Goal: Task Accomplishment & Management: Manage account settings

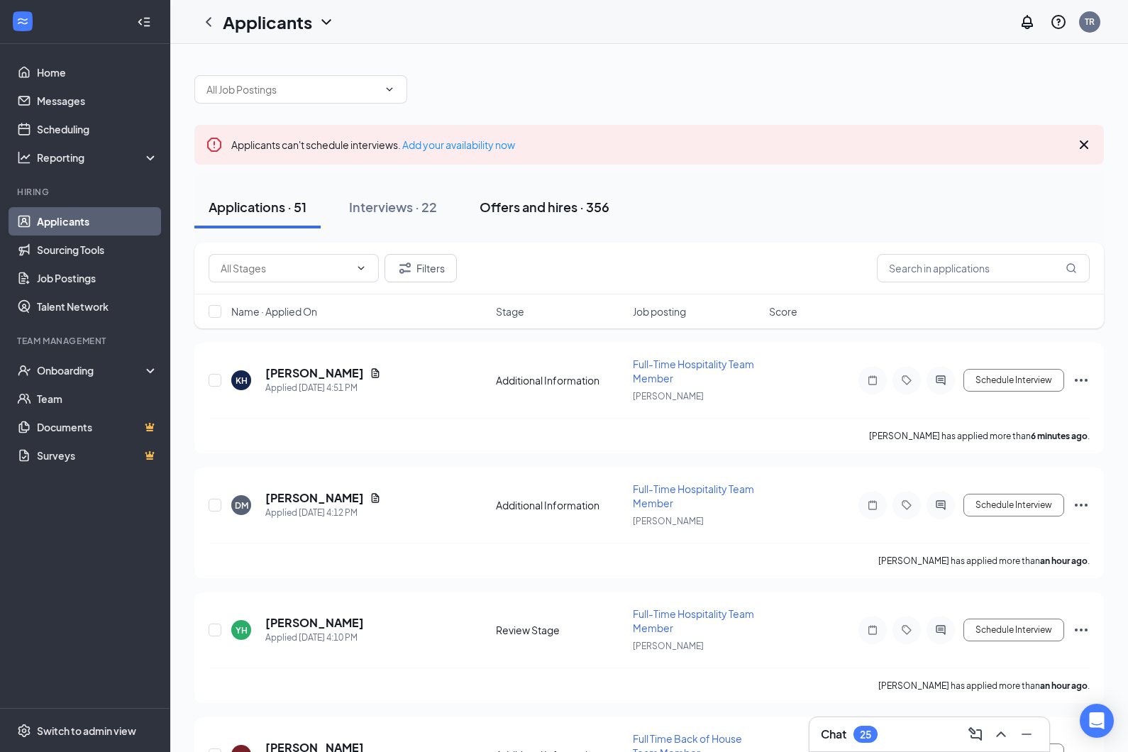
click at [567, 208] on div "Offers and hires · 356" at bounding box center [545, 207] width 130 height 18
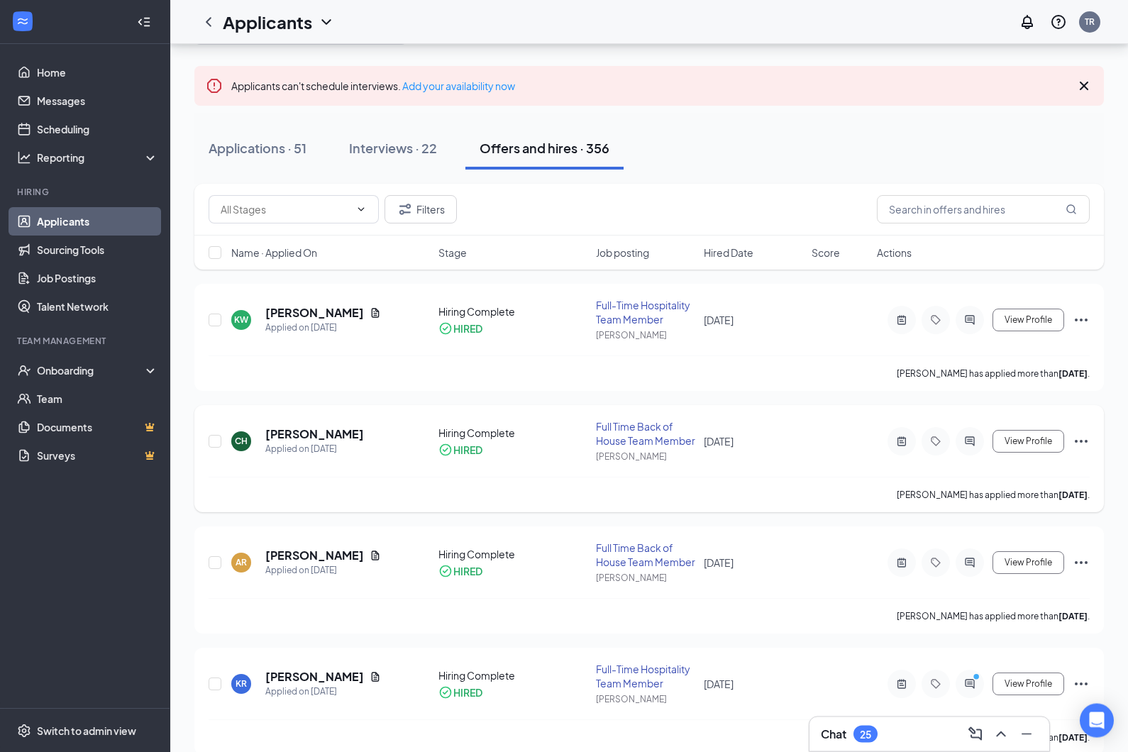
scroll to position [74, 0]
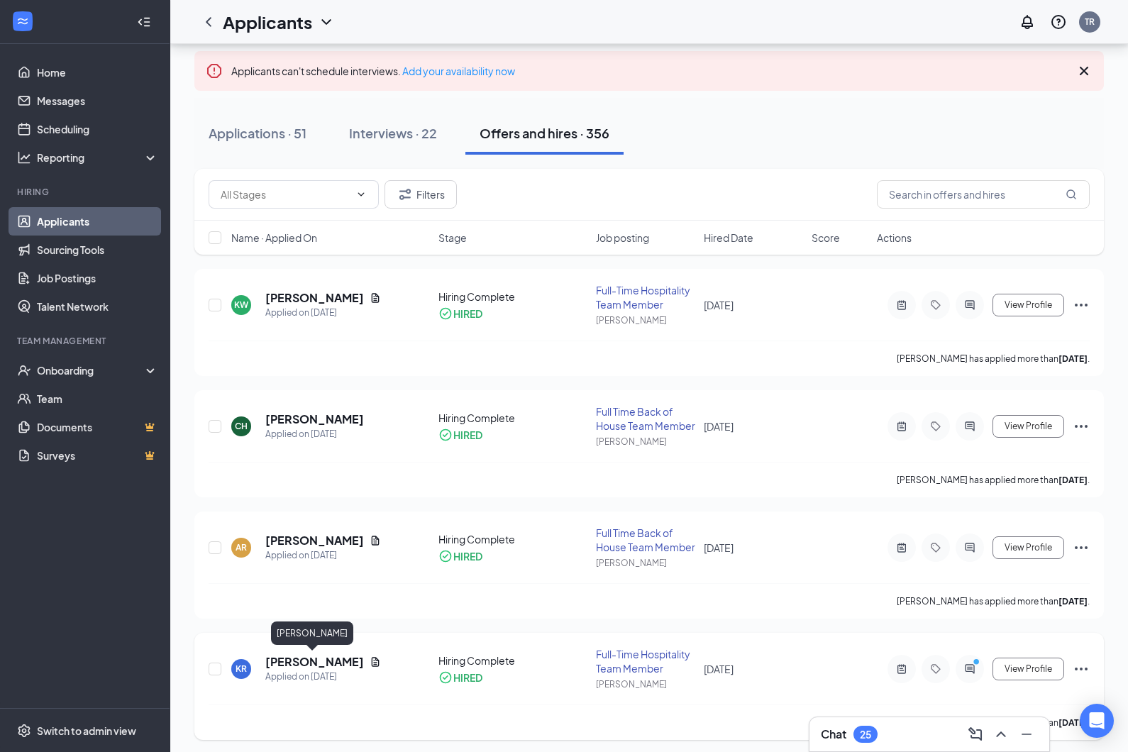
click at [289, 663] on h5 "[PERSON_NAME]" at bounding box center [314, 662] width 99 height 16
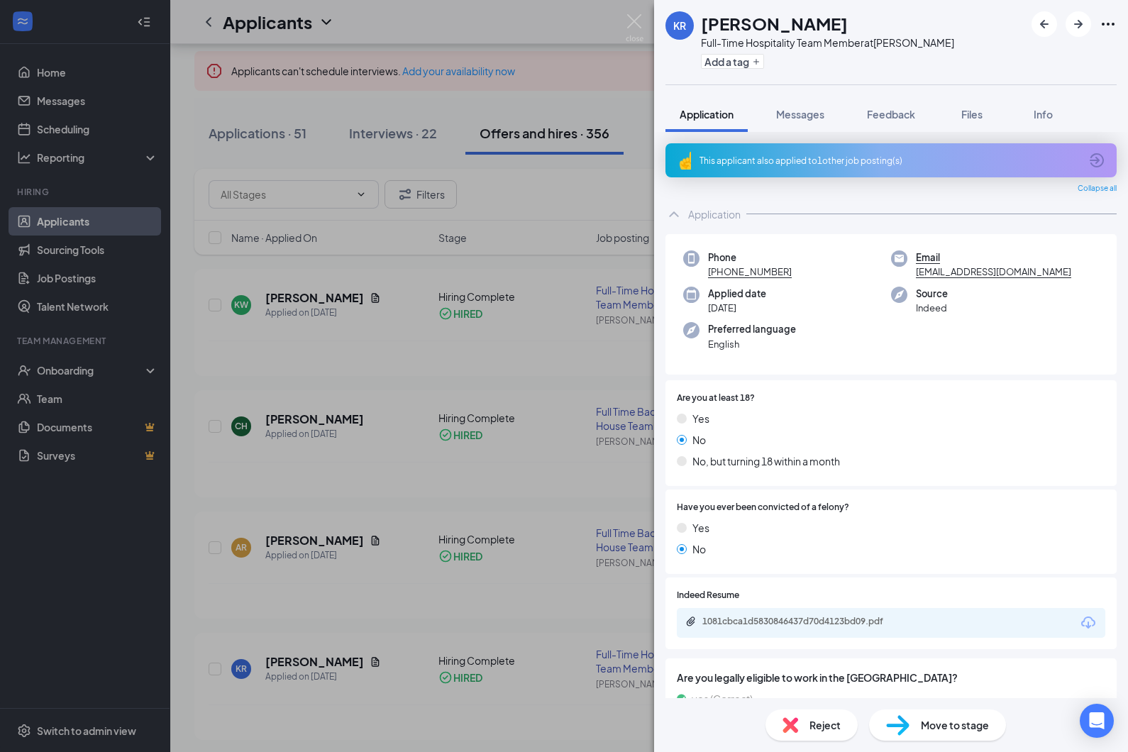
click at [68, 370] on div "KR [PERSON_NAME] Full-Time Hospitality Team Member at [PERSON_NAME] Add a tag A…" at bounding box center [564, 376] width 1128 height 752
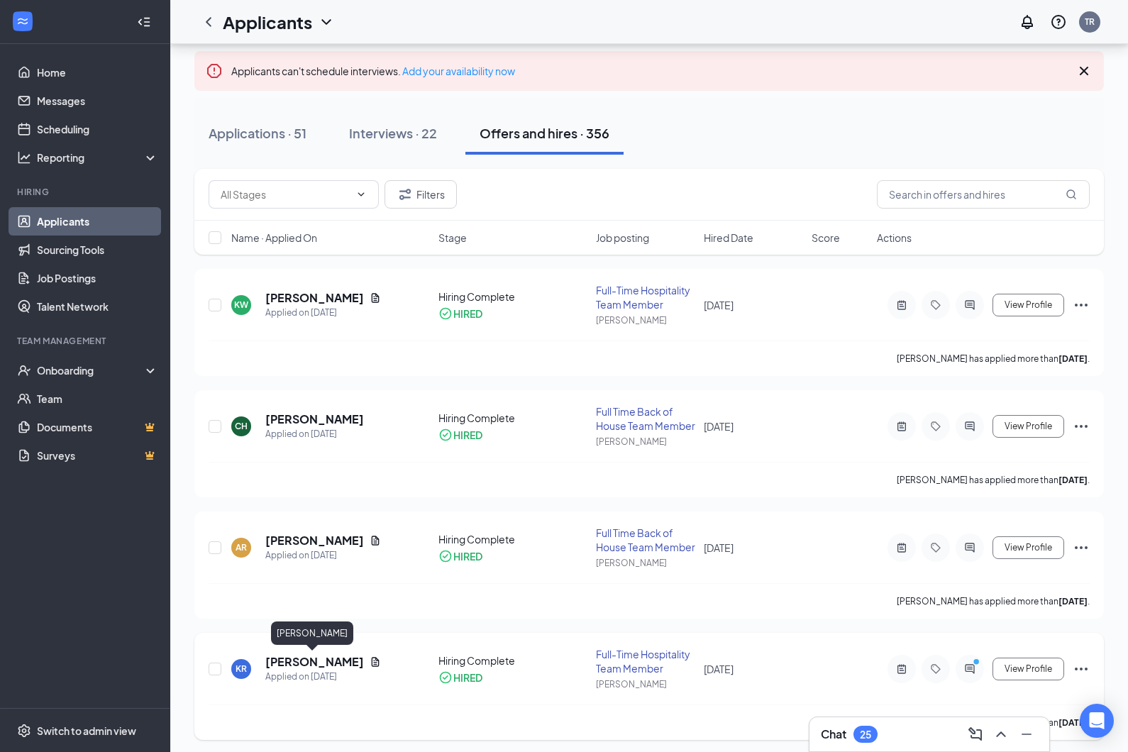
click at [284, 665] on h5 "[PERSON_NAME]" at bounding box center [314, 662] width 99 height 16
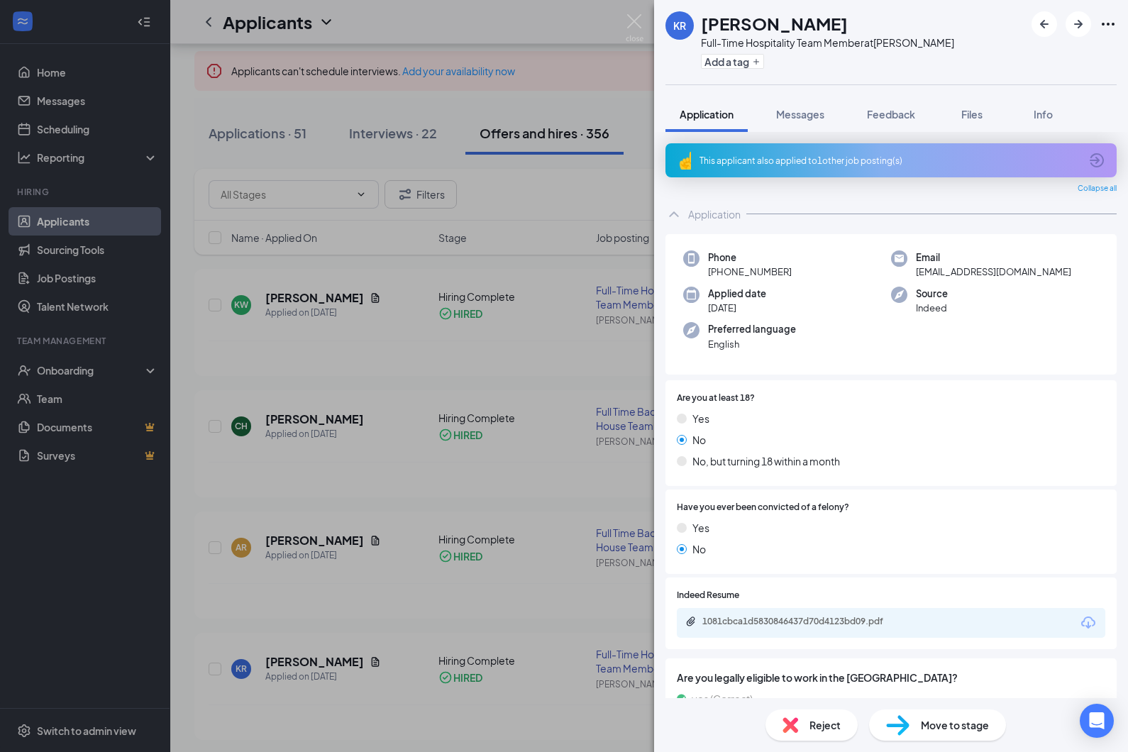
click at [57, 375] on div "KR [PERSON_NAME] Full-Time Hospitality Team Member at [PERSON_NAME] Add a tag A…" at bounding box center [564, 376] width 1128 height 752
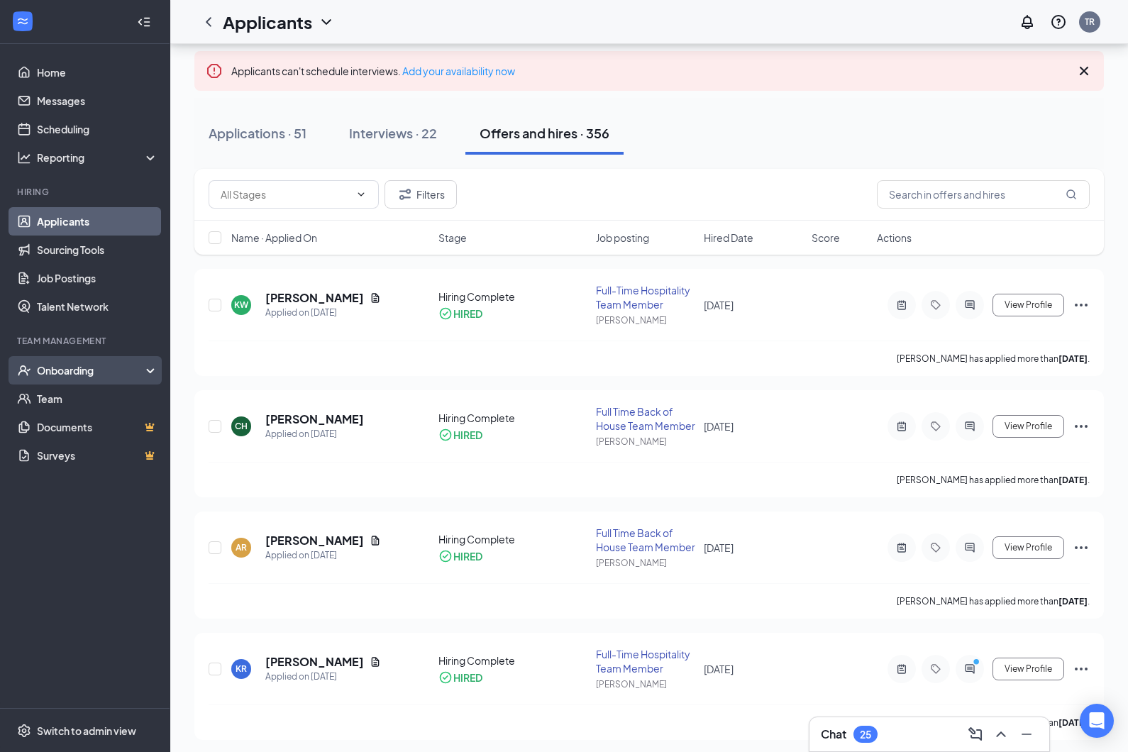
click at [156, 376] on div "Onboarding" at bounding box center [85, 370] width 170 height 28
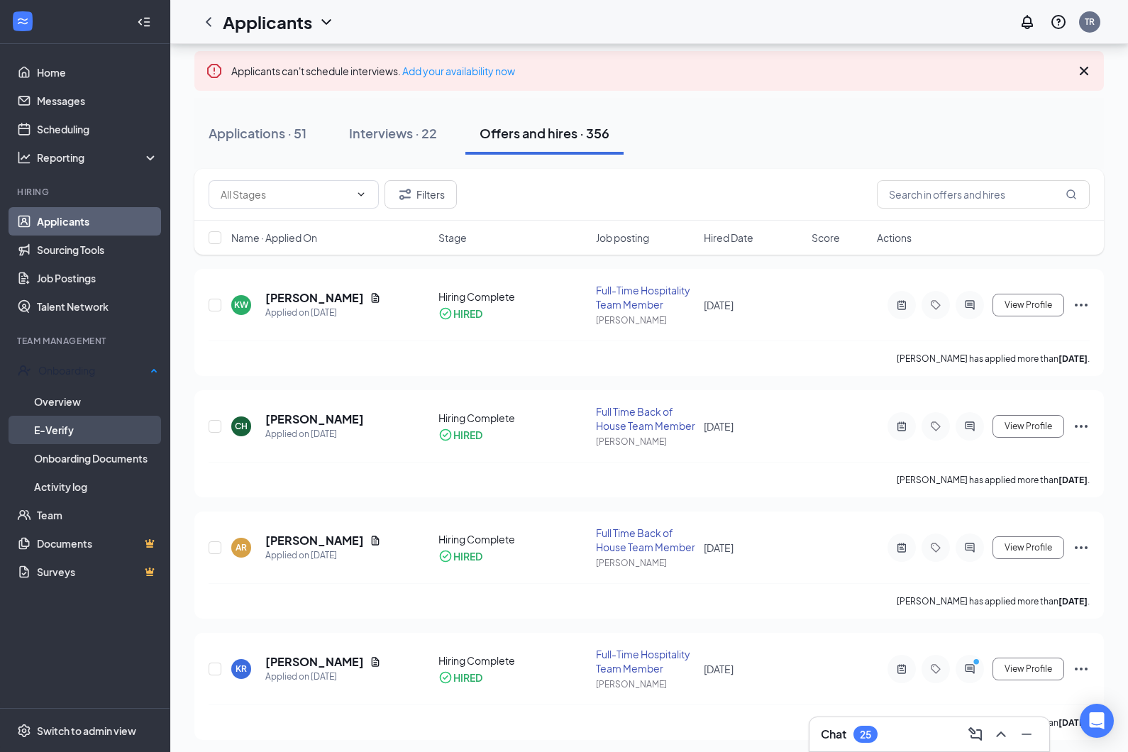
click at [71, 426] on link "E-Verify" at bounding box center [96, 430] width 124 height 28
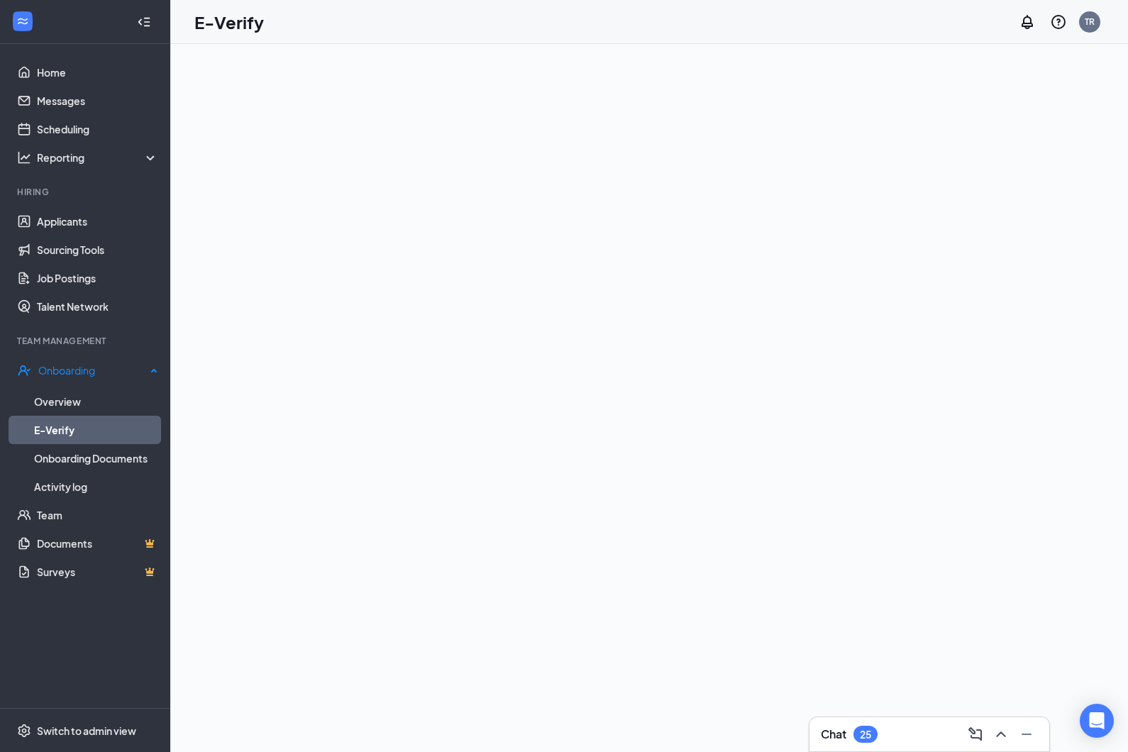
scroll to position [60, 0]
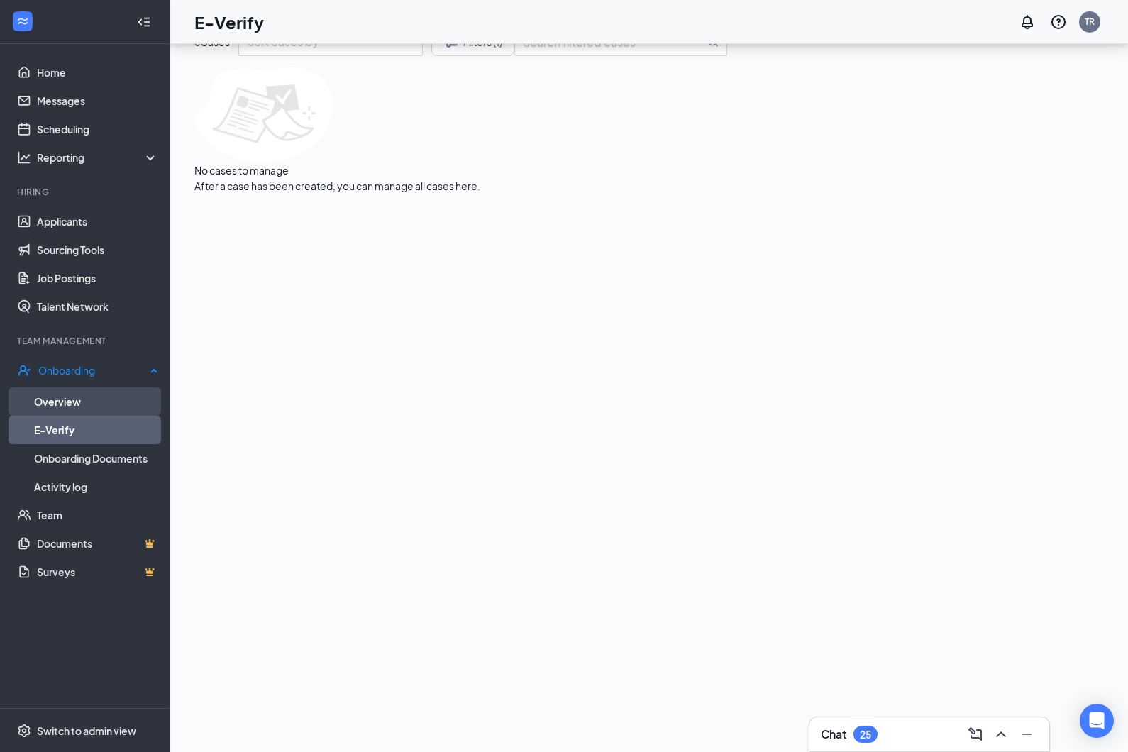
click at [59, 399] on link "Overview" at bounding box center [96, 401] width 124 height 28
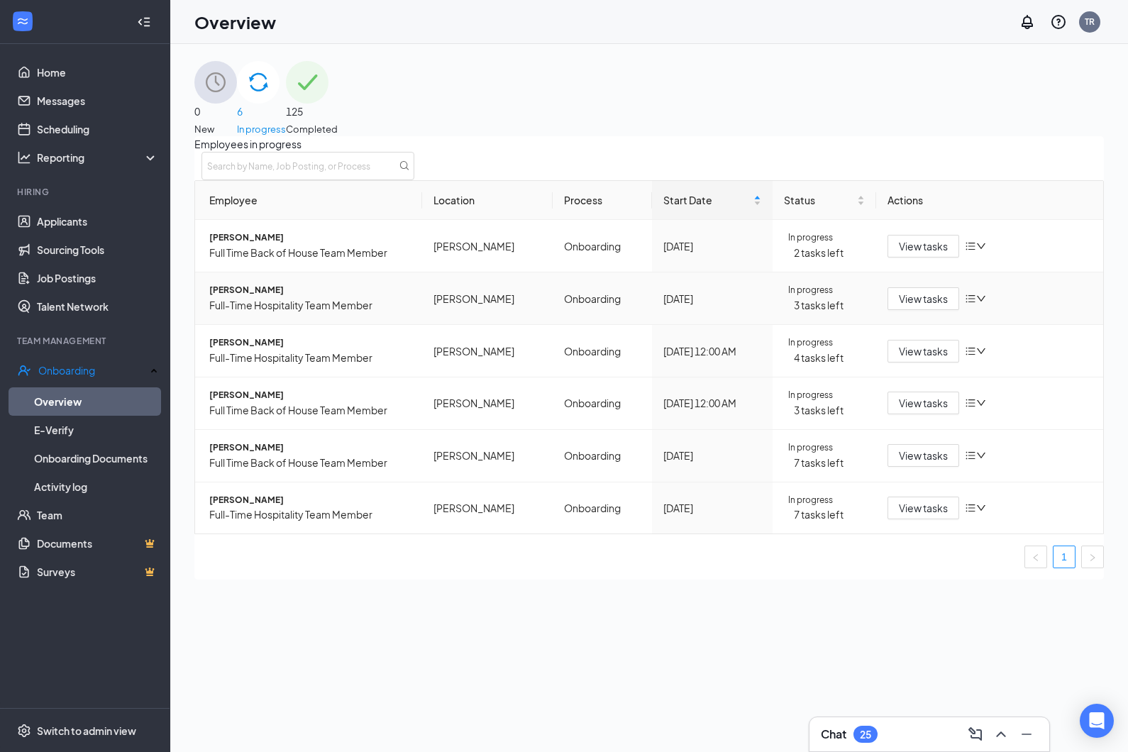
click at [278, 297] on span "[PERSON_NAME]" at bounding box center [309, 290] width 201 height 13
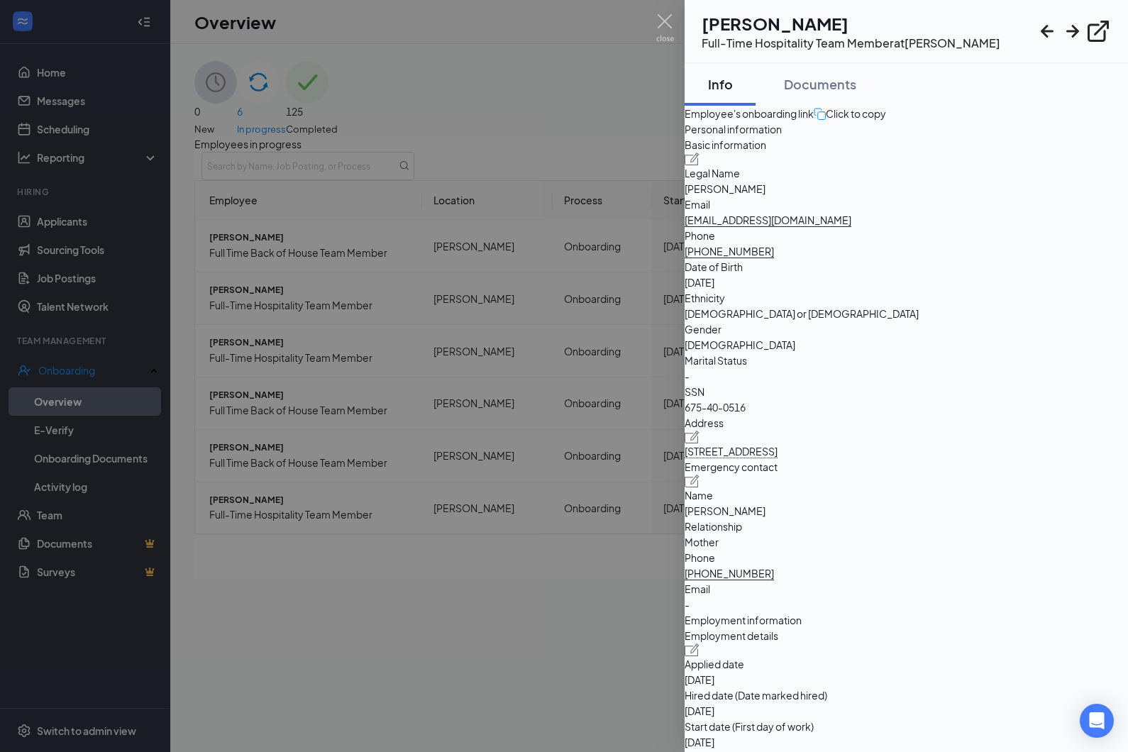
click at [52, 431] on div at bounding box center [564, 376] width 1128 height 752
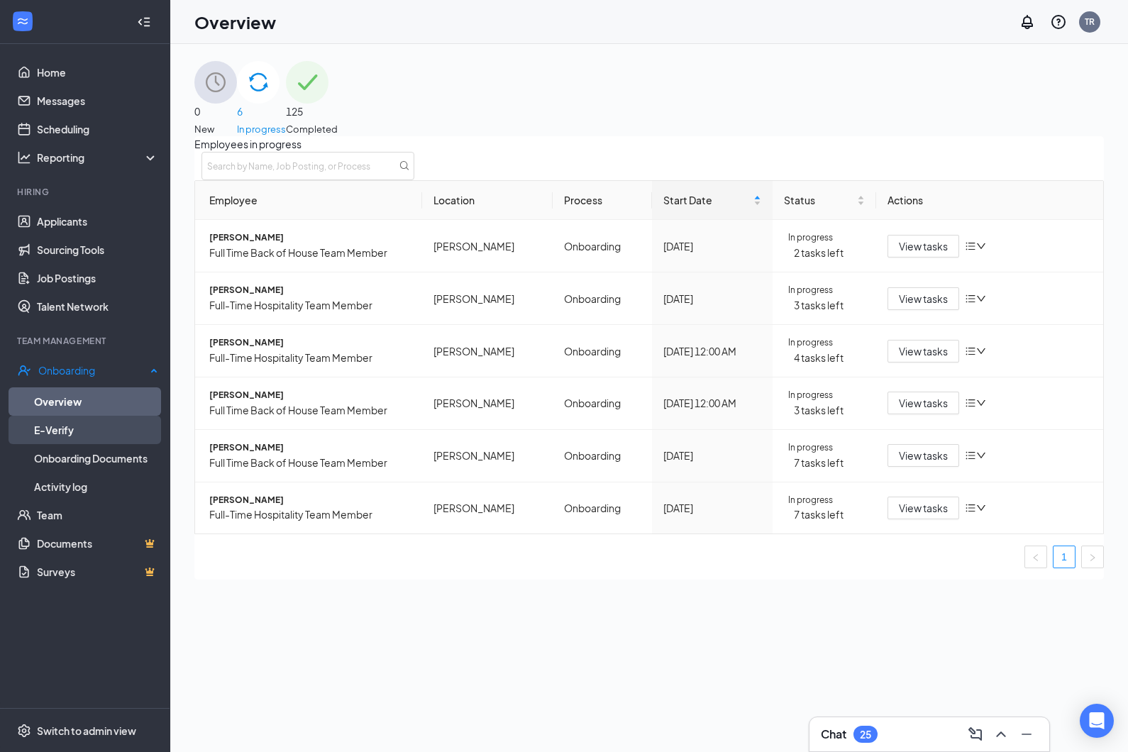
click at [52, 431] on link "E-Verify" at bounding box center [96, 430] width 124 height 28
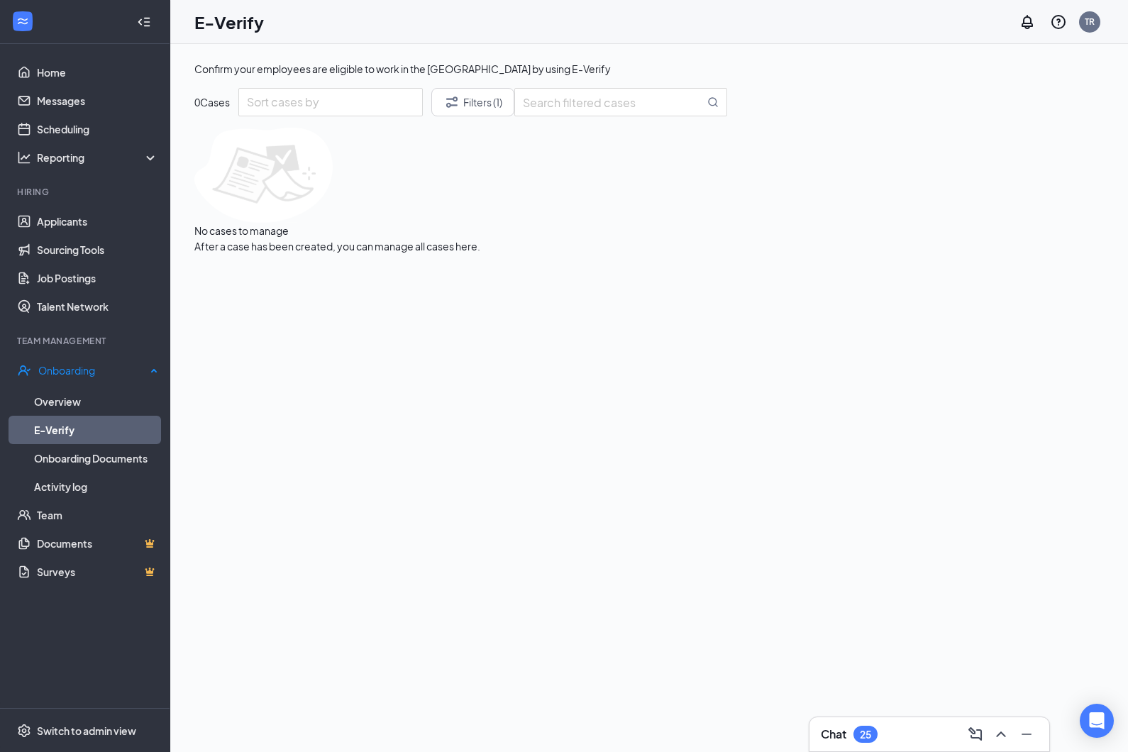
click at [52, 431] on link "E-Verify" at bounding box center [96, 430] width 124 height 28
click at [72, 407] on link "Overview" at bounding box center [96, 401] width 124 height 28
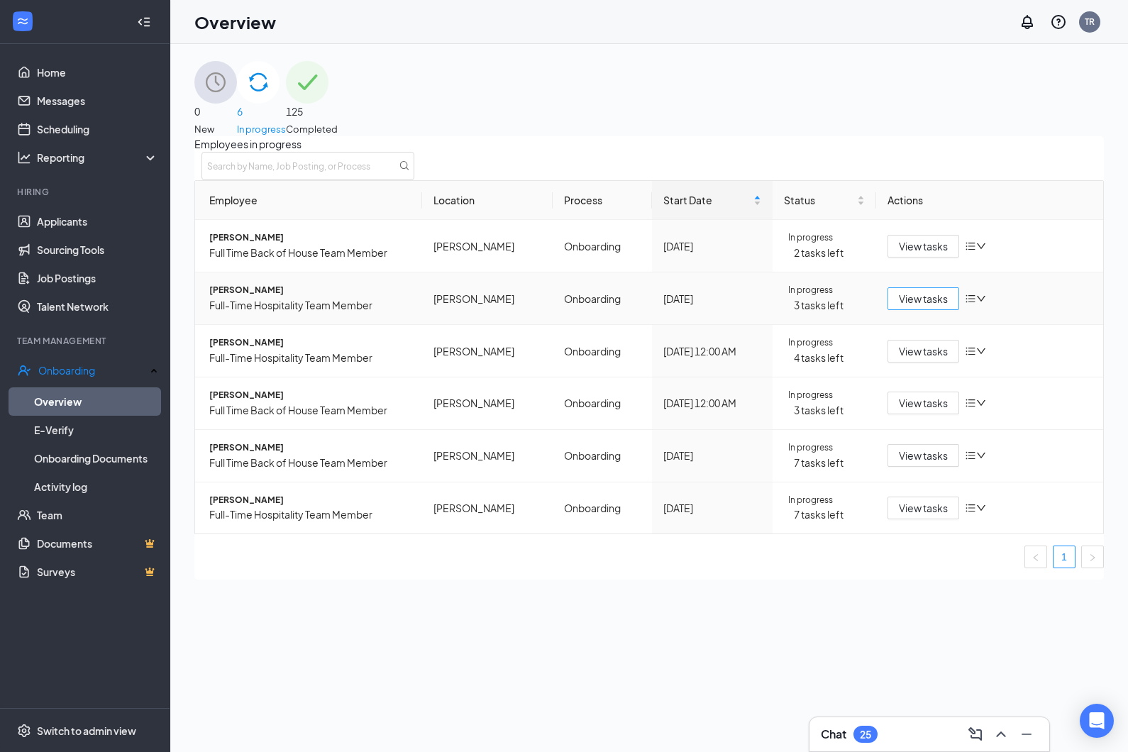
click at [924, 306] on span "View tasks" at bounding box center [923, 299] width 49 height 16
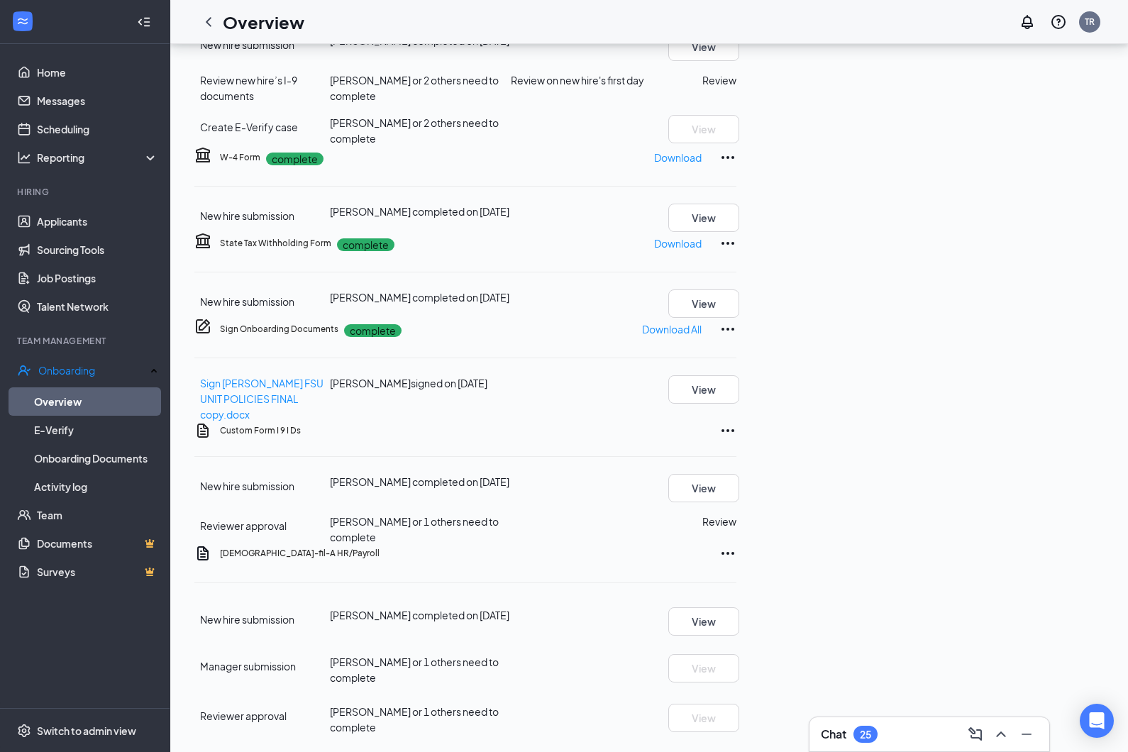
scroll to position [429, 0]
click at [739, 502] on button "View" at bounding box center [703, 488] width 71 height 28
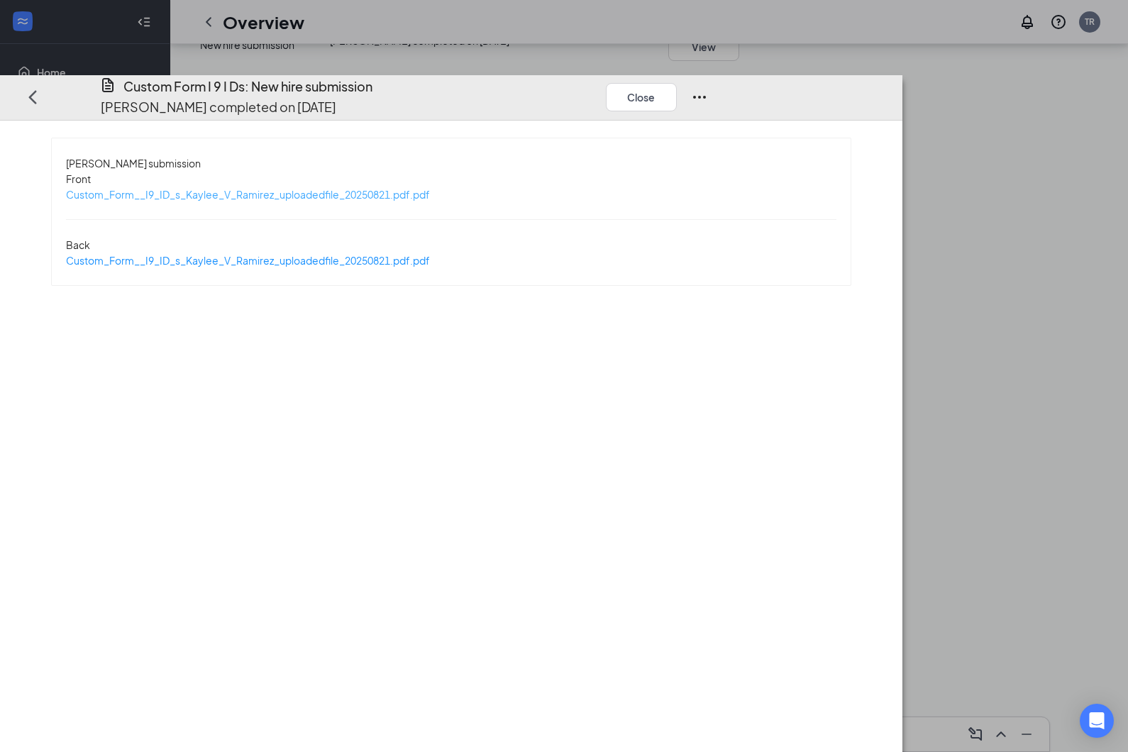
click at [280, 188] on span "Custom_Form__I9_ID_s_Kaylee_V_Ramirez_uploadedfile_20250821.pdf.pdf" at bounding box center [248, 194] width 364 height 13
click at [708, 89] on icon "Ellipses" at bounding box center [699, 97] width 17 height 17
click at [677, 83] on button "Close" at bounding box center [641, 97] width 71 height 28
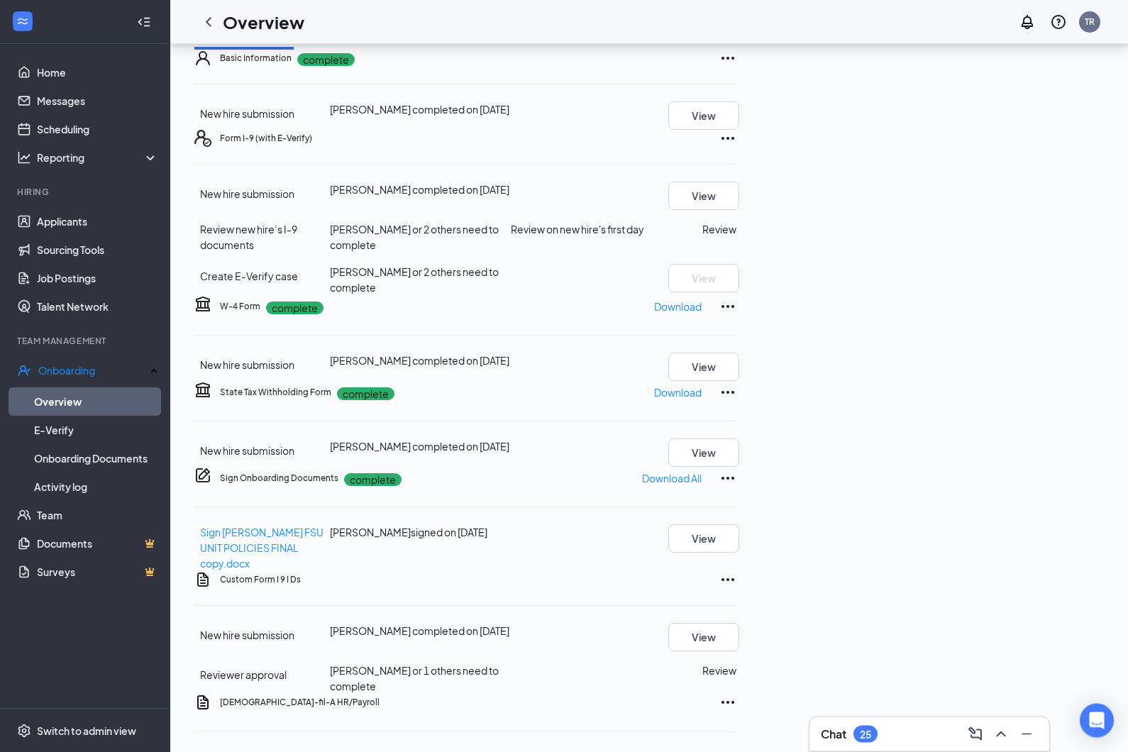
scroll to position [0, 0]
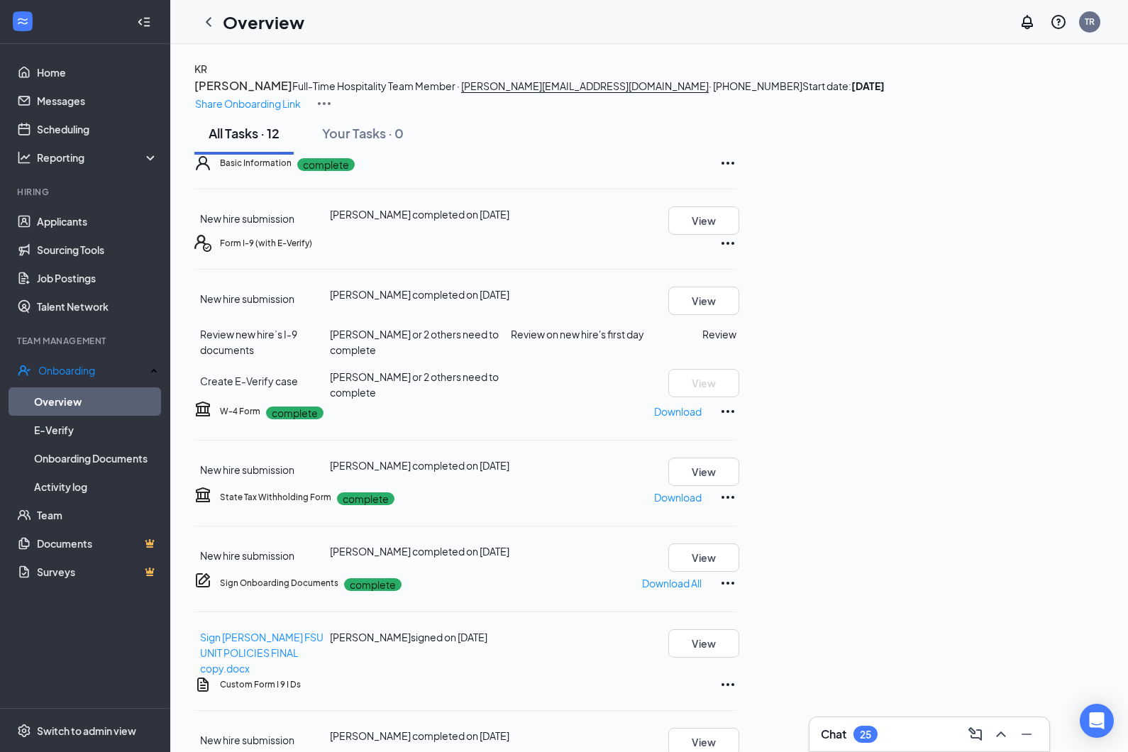
click at [333, 95] on img at bounding box center [324, 103] width 17 height 17
click at [954, 112] on div "KR [PERSON_NAME] Full-Time Hospitality Team Member · Dalton [EMAIL_ADDRESS][DOM…" at bounding box center [649, 86] width 910 height 51
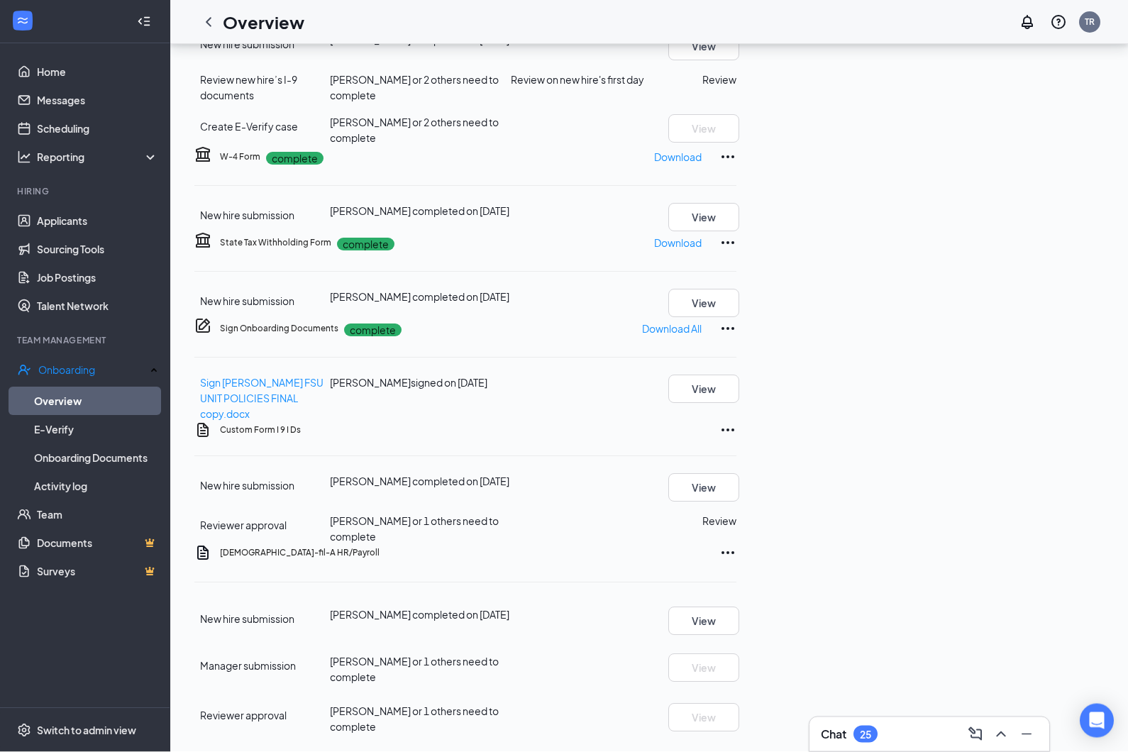
scroll to position [443, 0]
click at [736, 439] on icon "Ellipses" at bounding box center [727, 430] width 17 height 17
click at [736, 439] on div "Custom Form I 9 I Ds" at bounding box center [478, 430] width 516 height 17
click at [739, 502] on button "View" at bounding box center [703, 488] width 71 height 28
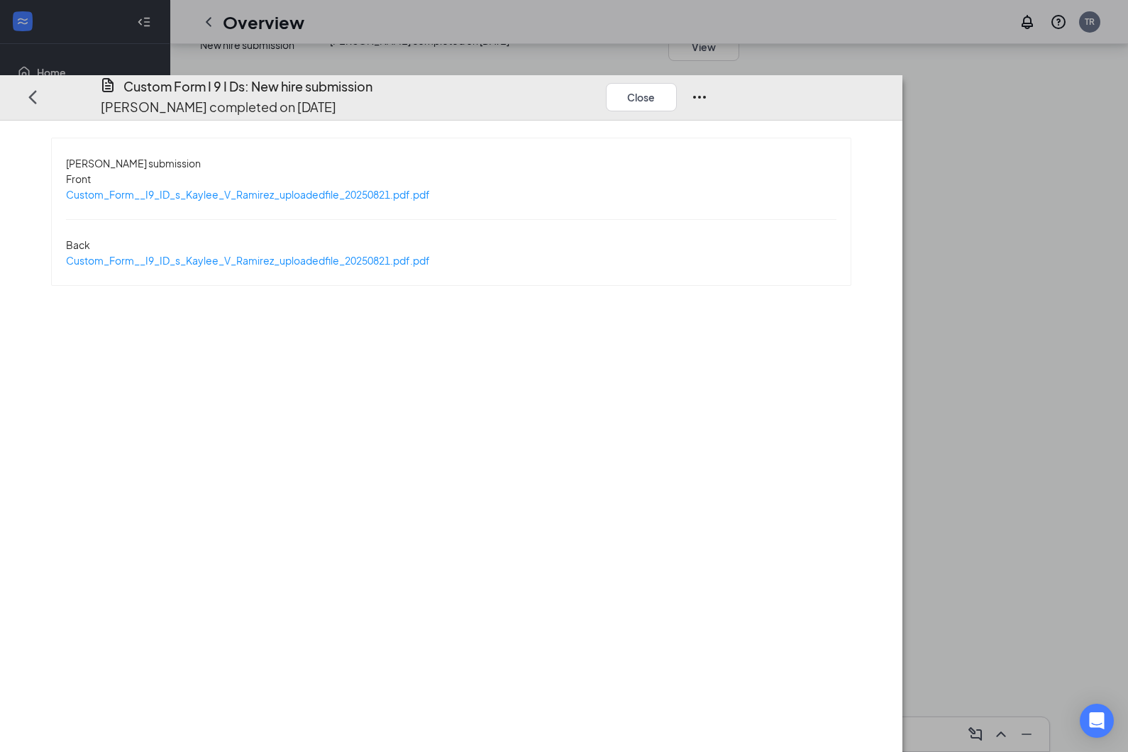
scroll to position [502, 0]
click at [708, 89] on icon "Ellipses" at bounding box center [699, 97] width 17 height 17
click at [677, 83] on button "Close" at bounding box center [641, 97] width 71 height 28
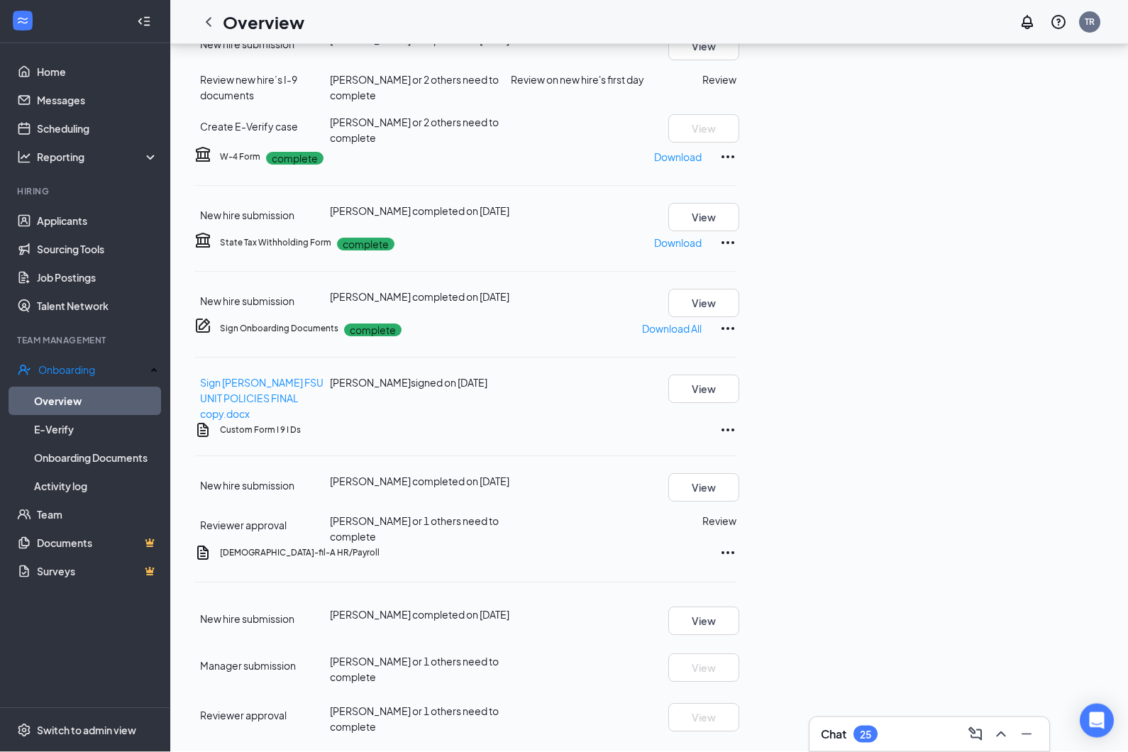
scroll to position [443, 0]
click at [736, 439] on icon "Ellipses" at bounding box center [727, 430] width 17 height 17
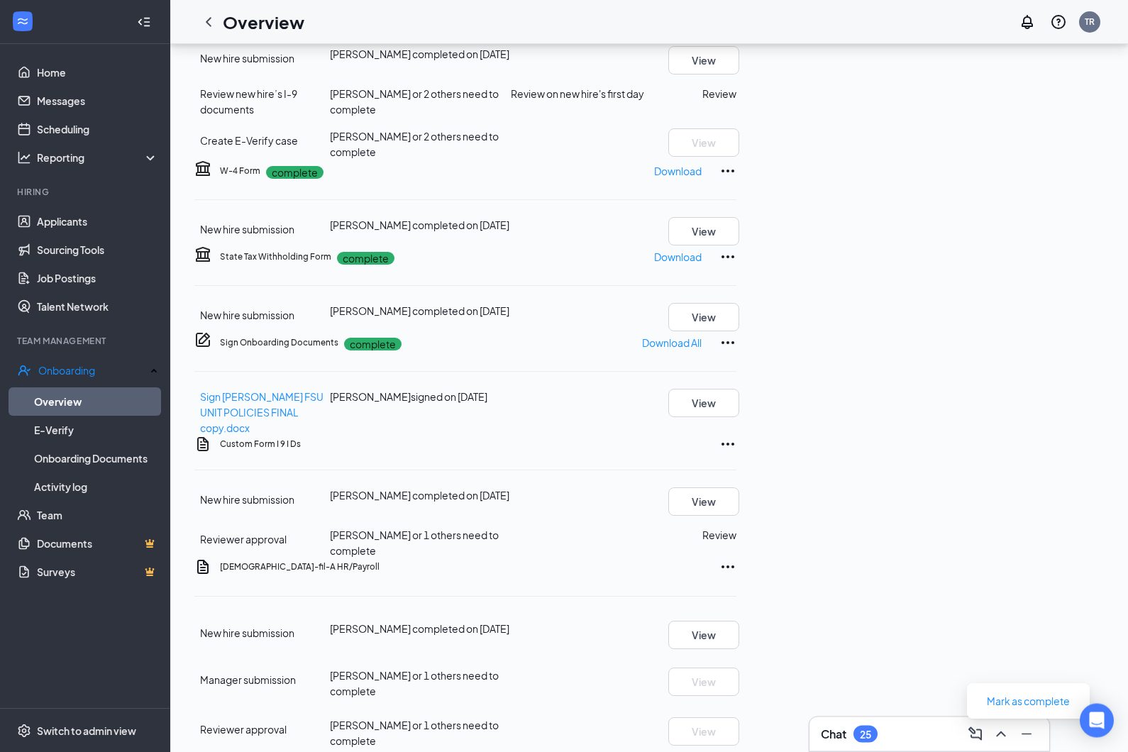
scroll to position [241, 0]
click at [736, 11] on icon "Ellipses" at bounding box center [727, 2] width 17 height 17
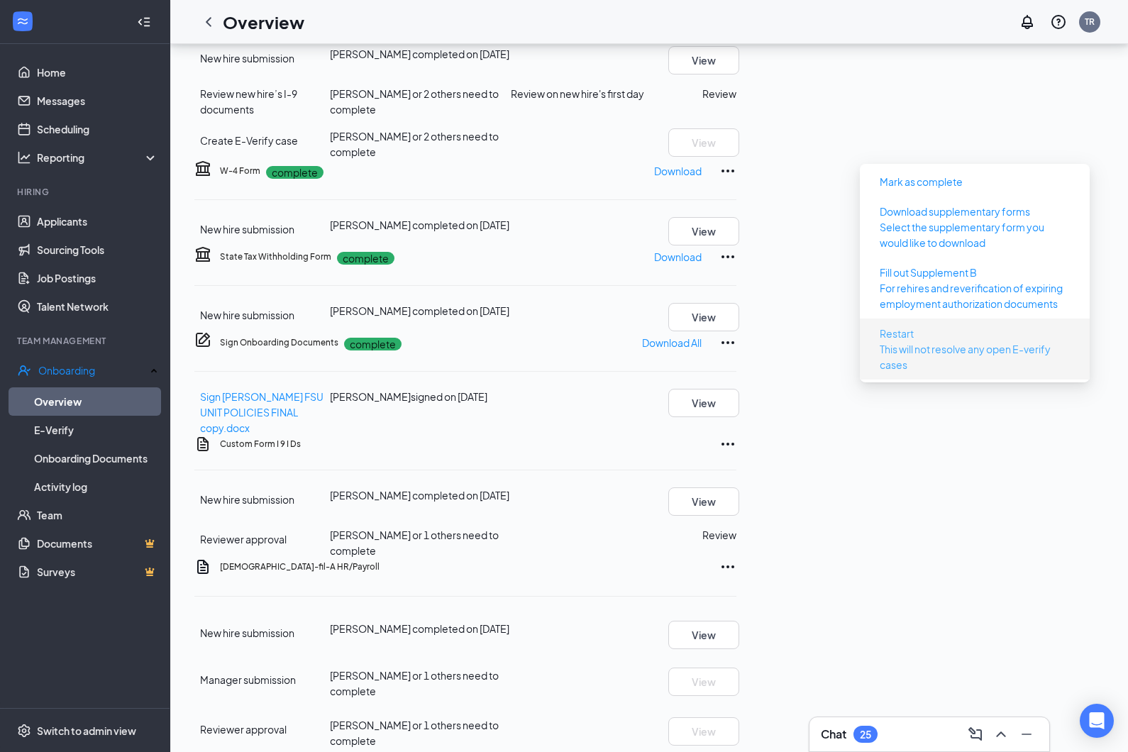
click at [909, 350] on p "This will not resolve any open E-verify cases" at bounding box center [975, 356] width 190 height 31
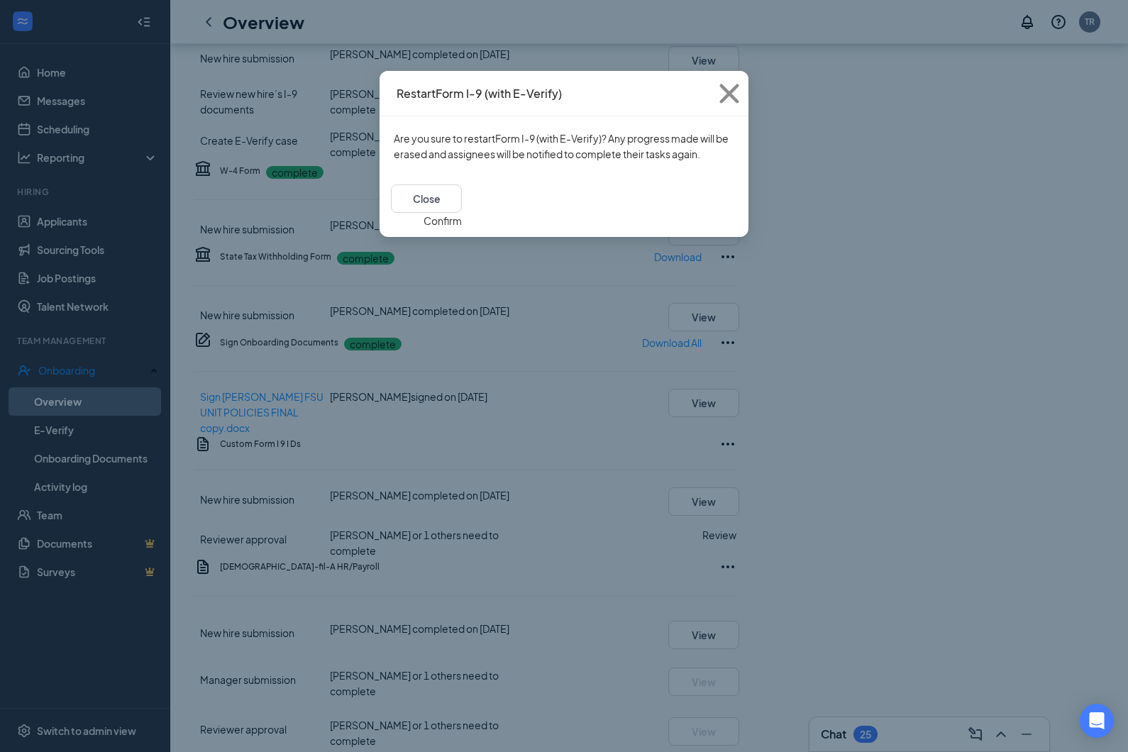
click at [462, 213] on button "Confirm" at bounding box center [443, 221] width 38 height 16
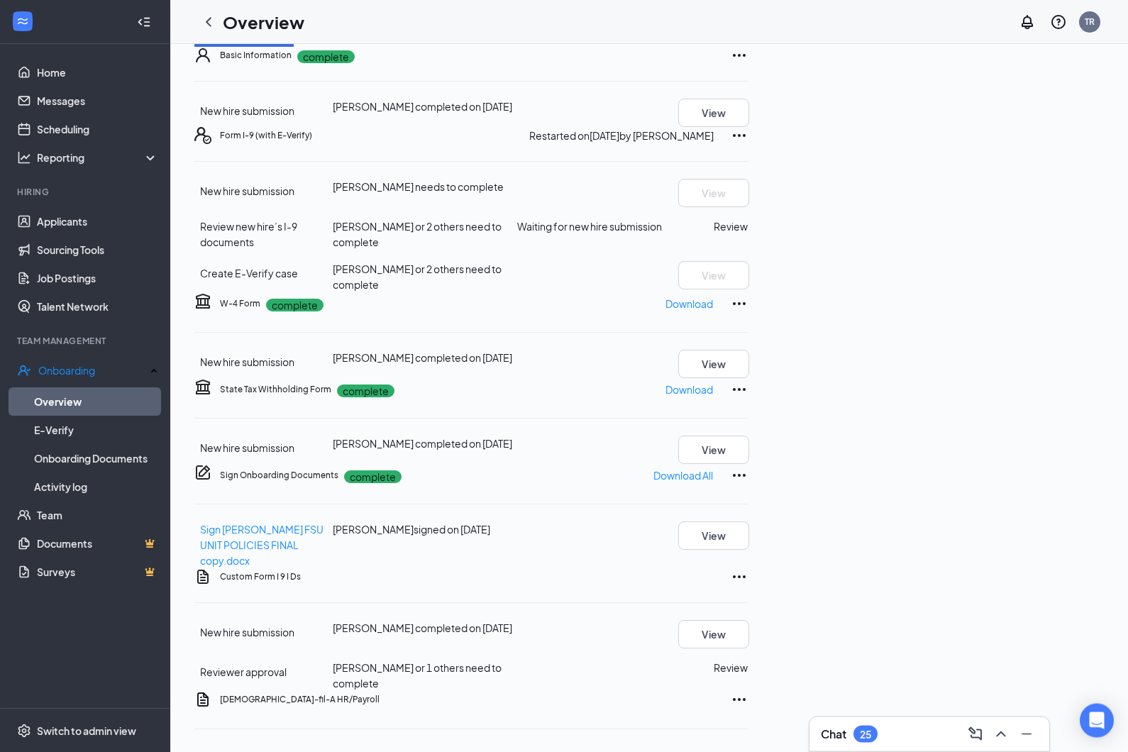
scroll to position [0, 0]
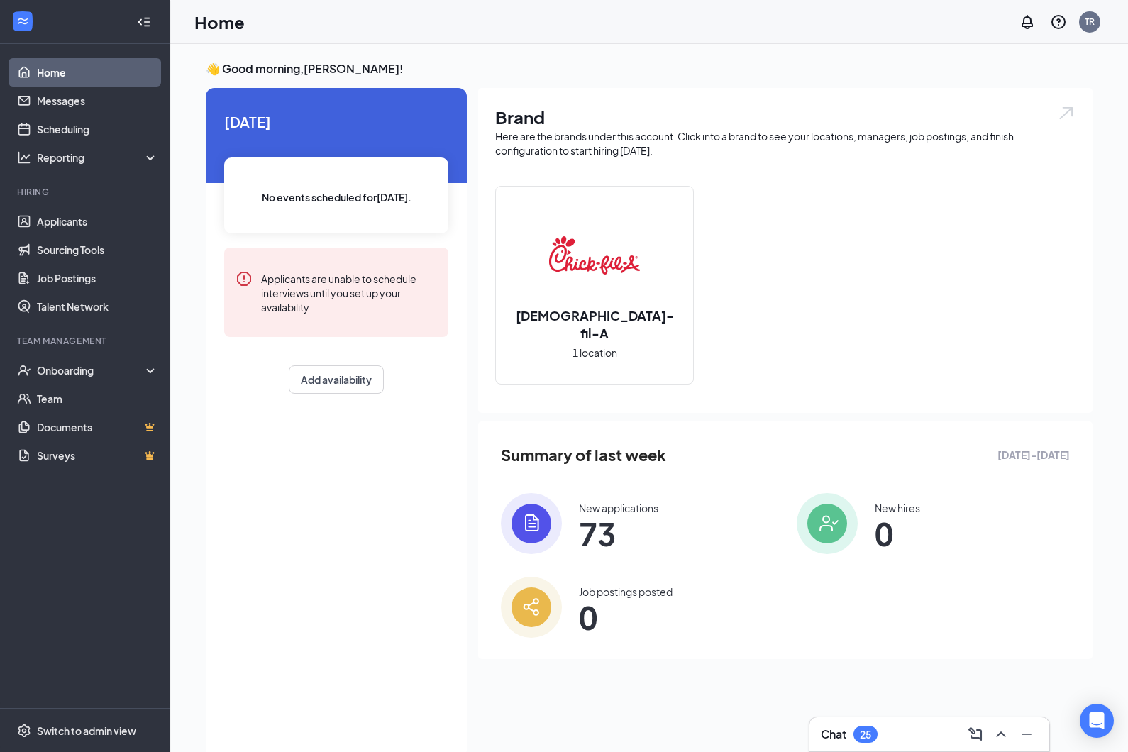
click at [586, 530] on span "73" at bounding box center [618, 534] width 79 height 26
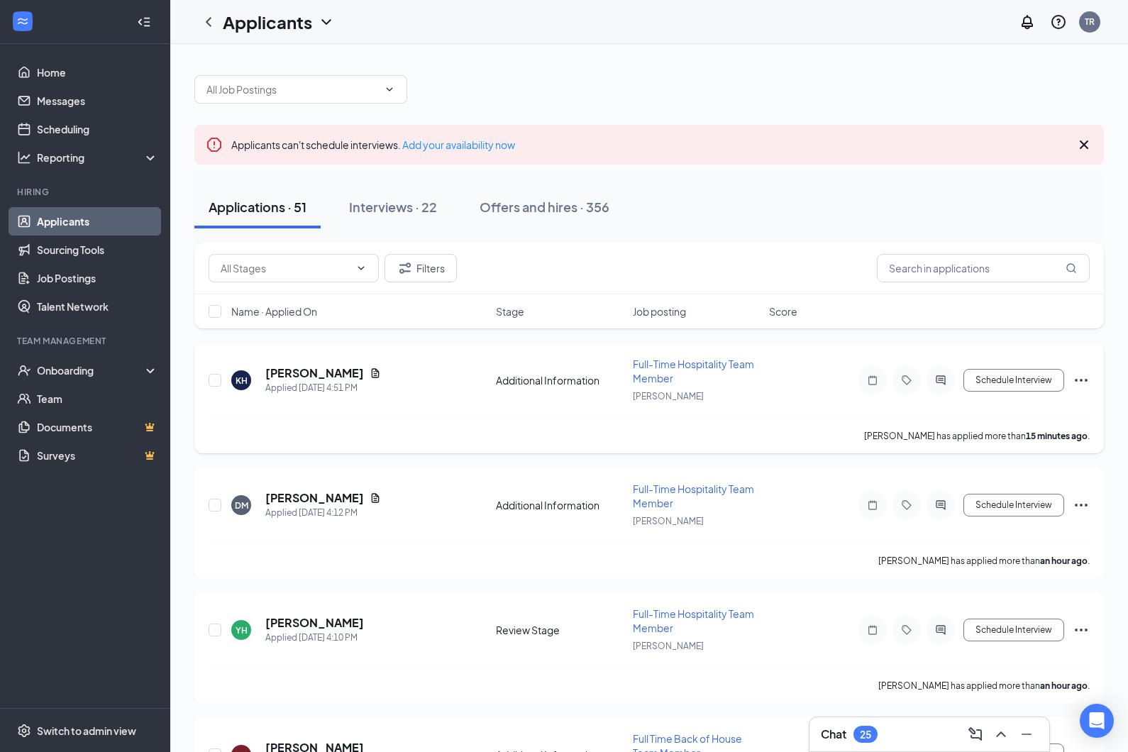
click at [731, 362] on span "Full-Time Hospitality Team Member" at bounding box center [693, 371] width 121 height 27
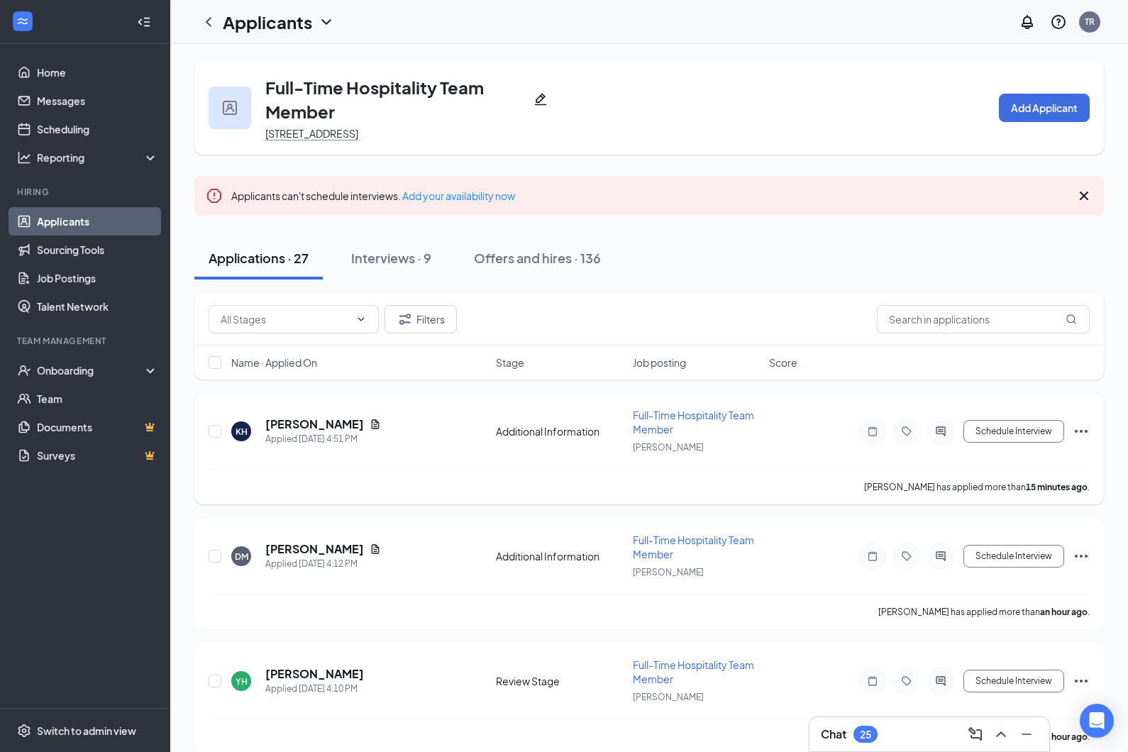
click at [669, 414] on span "Full-Time Hospitality Team Member" at bounding box center [693, 422] width 121 height 27
click at [289, 84] on h3 "Full-Time Hospitality Team Member" at bounding box center [396, 99] width 263 height 48
click at [394, 89] on h3 "Full-Time Hospitality Team Member" at bounding box center [396, 99] width 263 height 48
click at [239, 100] on div at bounding box center [230, 108] width 43 height 43
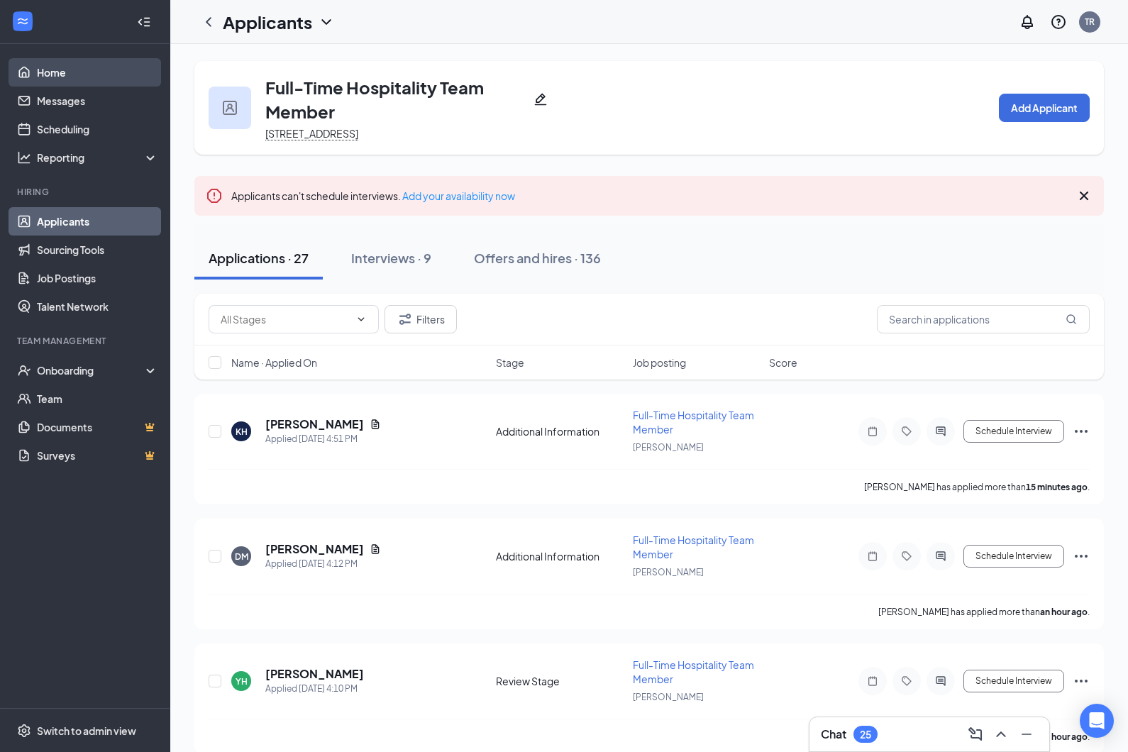
click at [49, 84] on link "Home" at bounding box center [97, 72] width 121 height 28
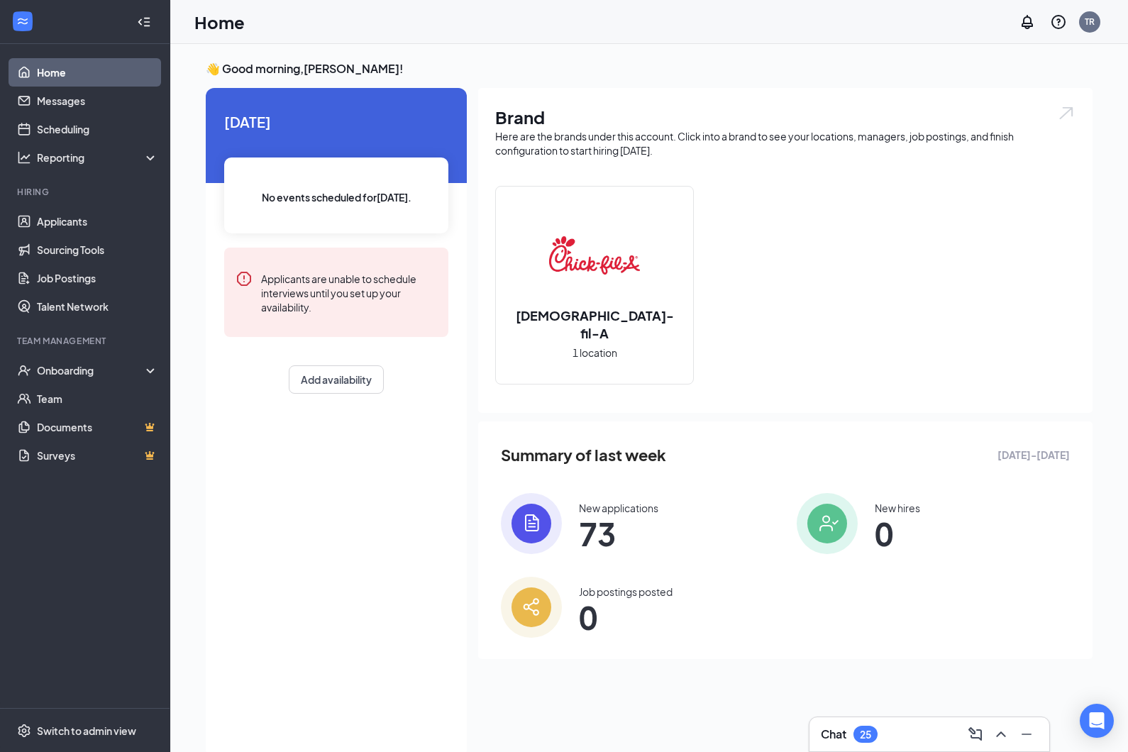
scroll to position [89, 0]
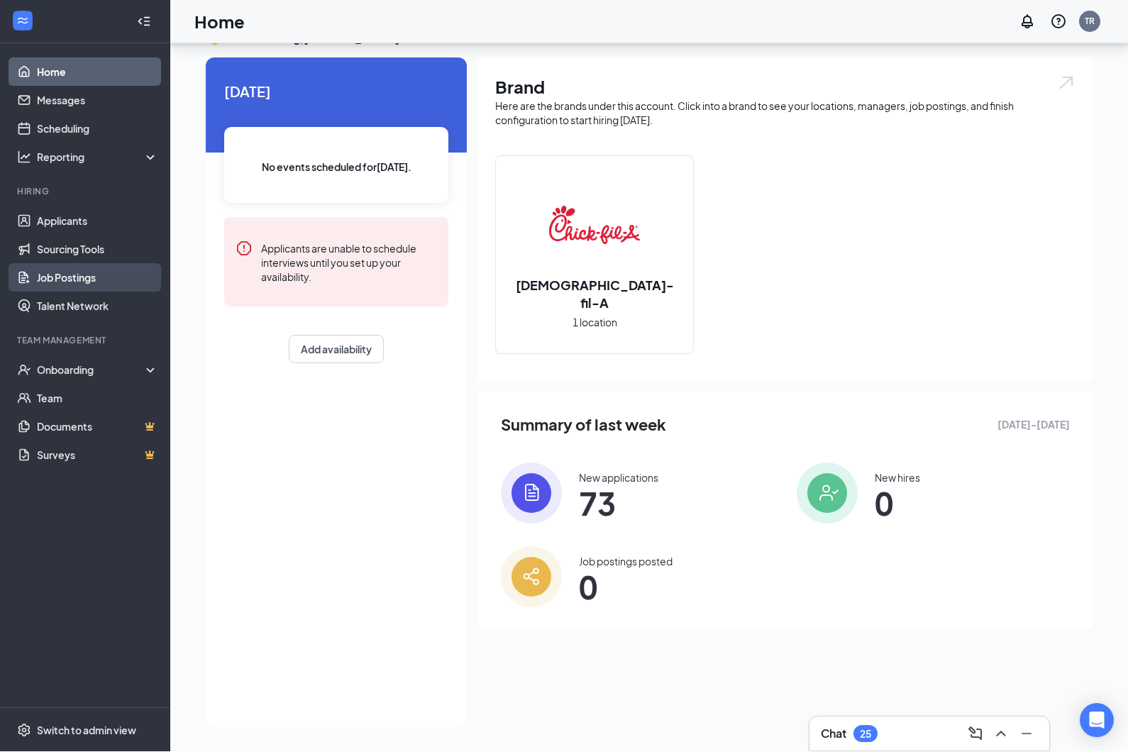
click at [62, 264] on link "Job Postings" at bounding box center [97, 278] width 121 height 28
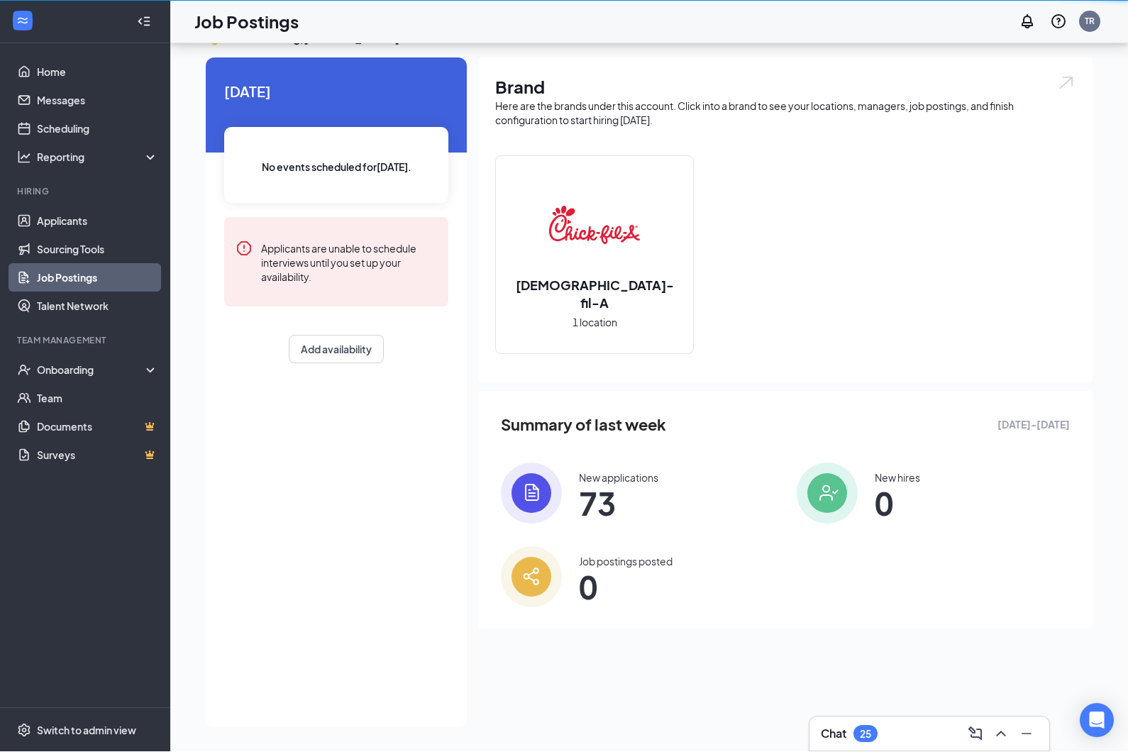
scroll to position [60, 0]
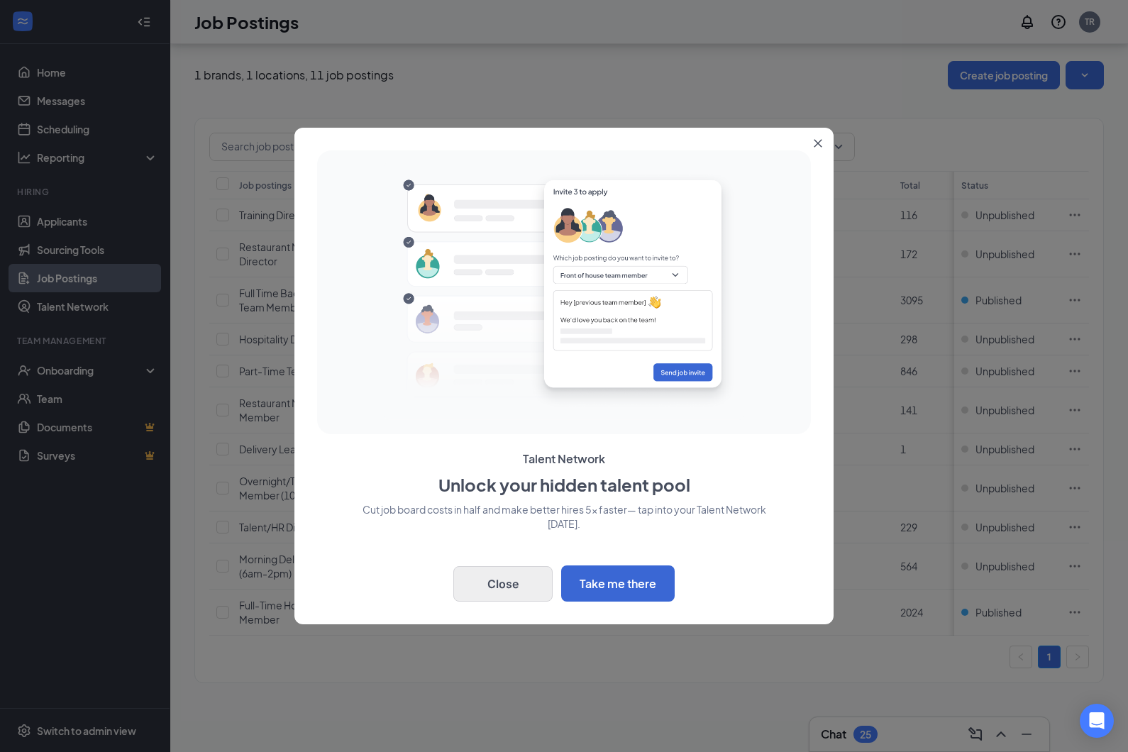
click at [524, 585] on button "Close" at bounding box center [502, 583] width 99 height 35
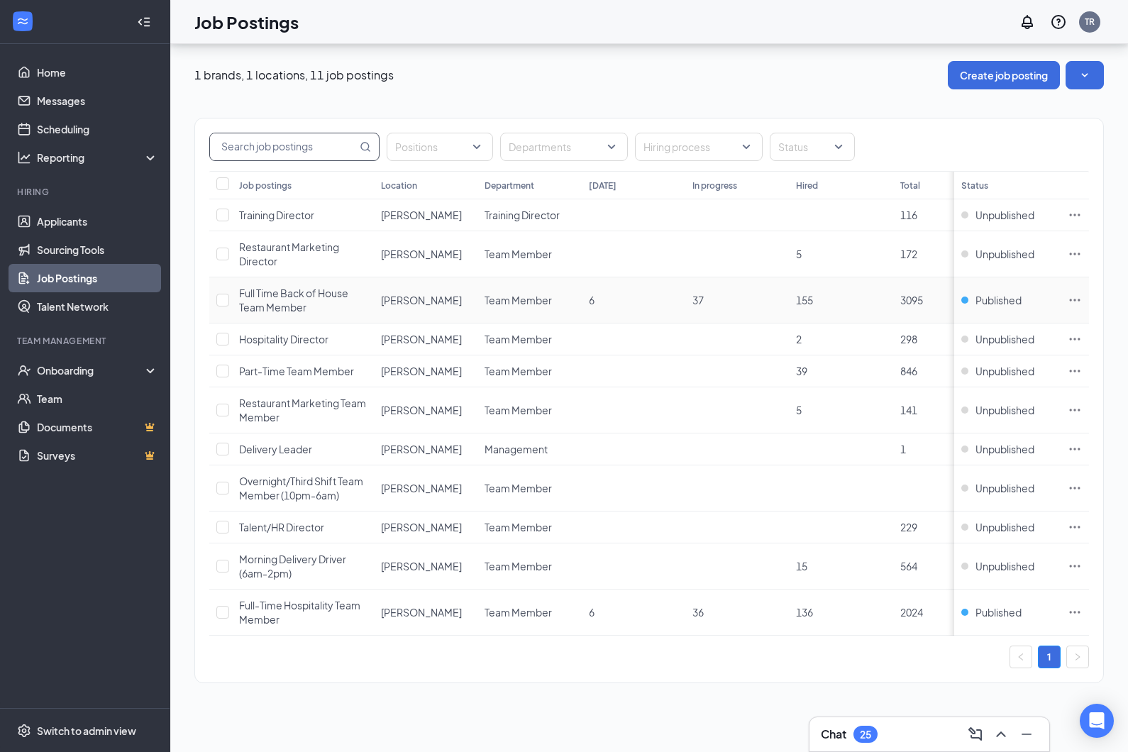
scroll to position [0, 0]
click at [270, 304] on span "Full Time Back of House Team Member" at bounding box center [293, 300] width 109 height 27
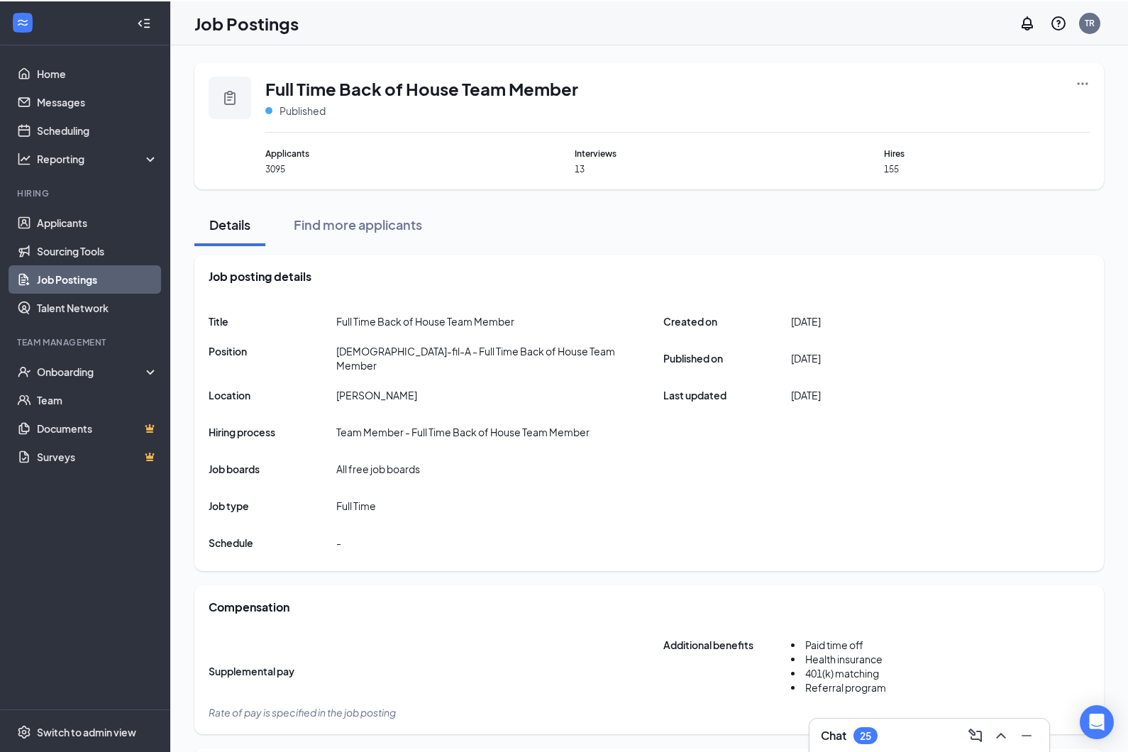
scroll to position [6, 0]
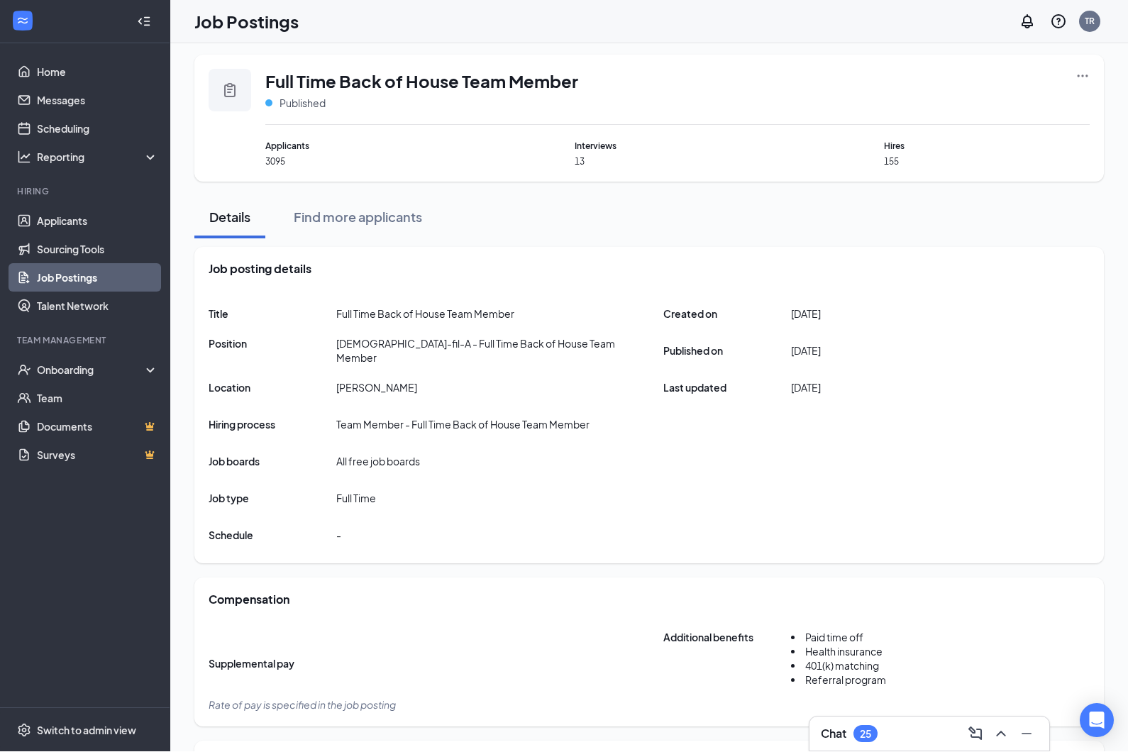
click at [224, 79] on div at bounding box center [230, 91] width 43 height 43
click at [303, 80] on span "Full Time Back of House Team Member" at bounding box center [421, 81] width 313 height 24
click at [231, 86] on icon "Clipboard" at bounding box center [229, 90] width 11 height 14
